Goal: Task Accomplishment & Management: Use online tool/utility

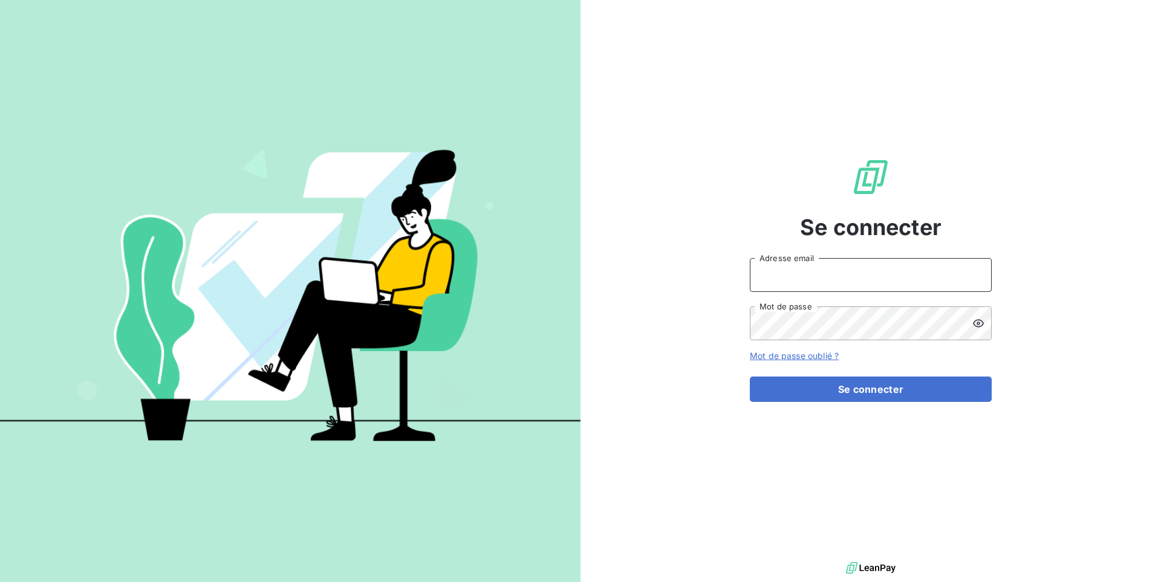
click at [827, 284] on input "Adresse email" at bounding box center [871, 275] width 242 height 34
click at [750, 377] on button "Se connecter" at bounding box center [871, 389] width 242 height 25
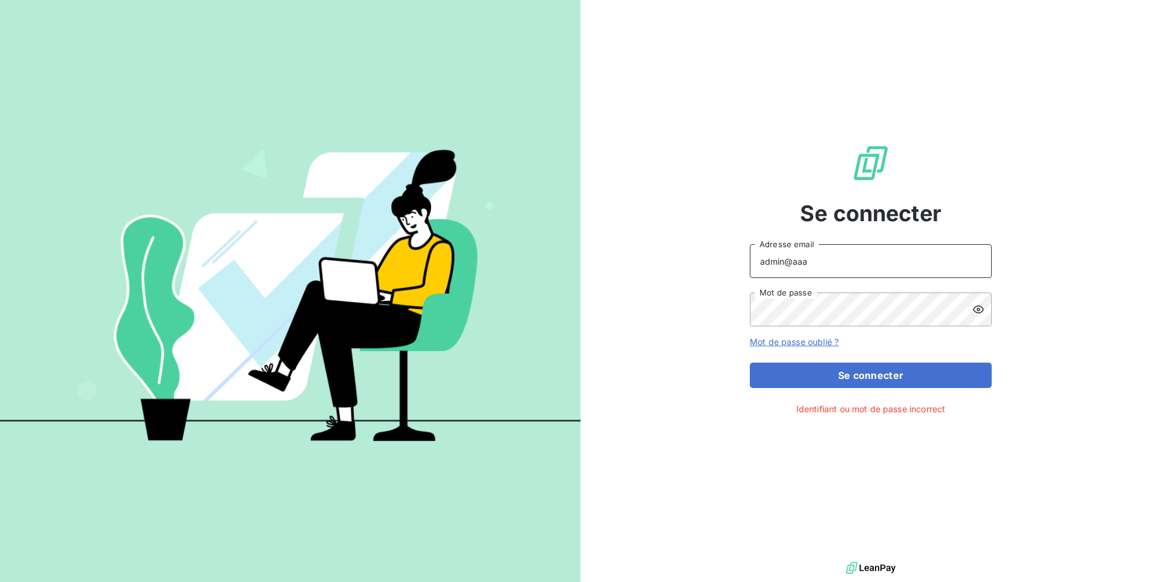
click at [867, 263] on input "admin@aaa" at bounding box center [871, 261] width 242 height 34
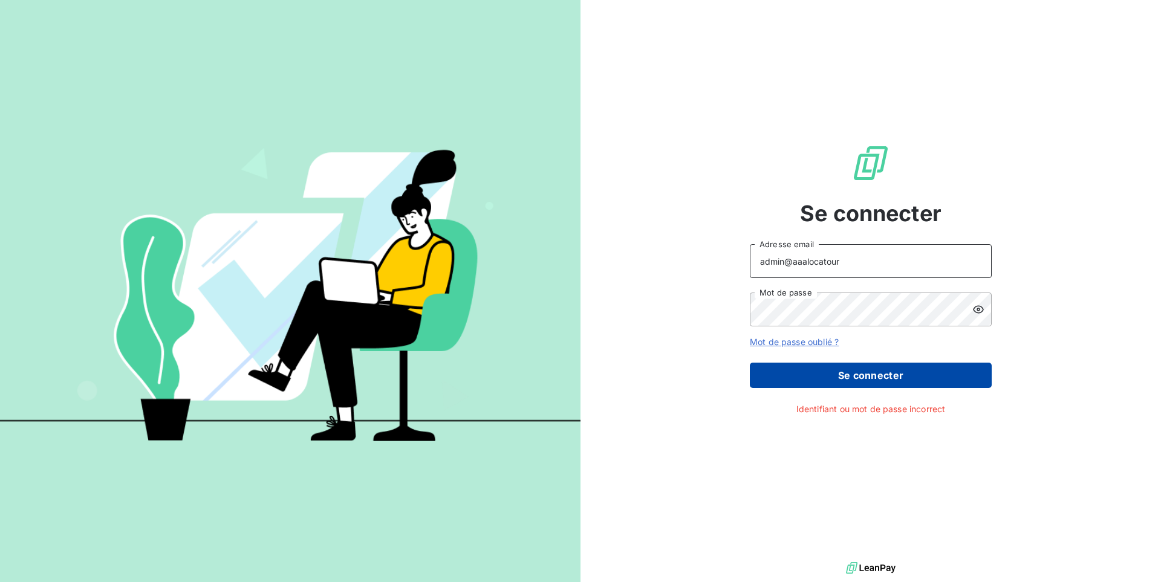
type input "admin@aaalocatour"
click at [826, 369] on button "Se connecter" at bounding box center [871, 375] width 242 height 25
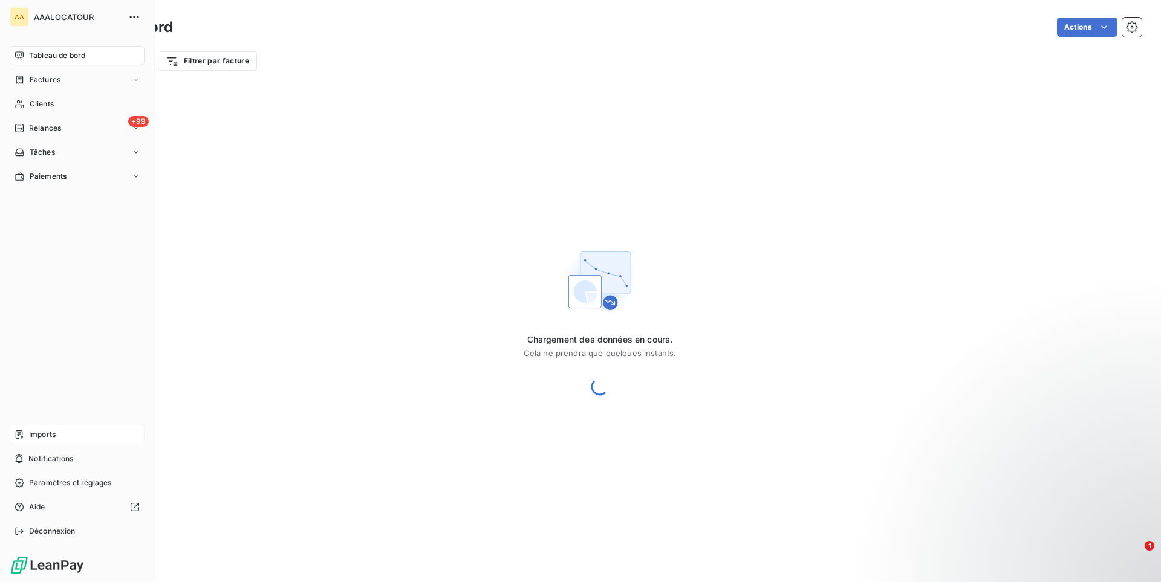
click at [41, 439] on span "Imports" at bounding box center [42, 434] width 27 height 11
